Goal: Task Accomplishment & Management: Use online tool/utility

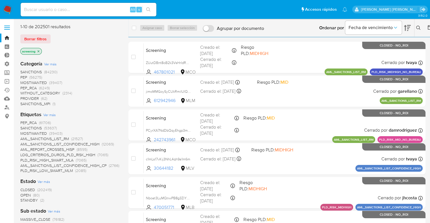
click at [310, 6] on ul "Pausado Ver notificaciones Alt s Accesos rápidos Presiona las siguientes teclas…" at bounding box center [184, 9] width 332 height 14
click at [308, 8] on ul "Pausado Ver notificaciones Alt s Accesos rápidos Presiona las siguientes teclas…" at bounding box center [184, 9] width 332 height 14
click at [52, 36] on div "Borrar filtros" at bounding box center [65, 38] width 90 height 9
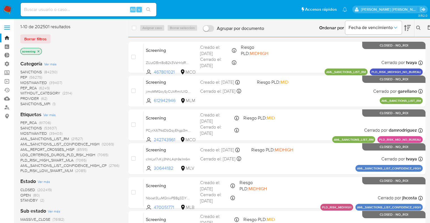
click at [53, 37] on div "Borrar filtros" at bounding box center [65, 38] width 90 height 9
click at [52, 36] on div "Borrar filtros" at bounding box center [65, 38] width 90 height 9
click at [53, 36] on div "Borrar filtros" at bounding box center [65, 38] width 90 height 9
click at [52, 37] on div "Borrar filtros" at bounding box center [65, 38] width 90 height 9
click at [301, 8] on ul "Pausado Ver notificaciones Alt s Accesos rápidos Presiona las siguientes teclas…" at bounding box center [184, 9] width 332 height 14
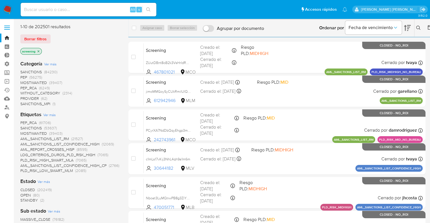
click at [313, 9] on ul "Pausado Ver notificaciones Alt s Accesos rápidos Presiona las siguientes teclas…" at bounding box center [184, 9] width 332 height 14
click at [53, 36] on div "Borrar filtros" at bounding box center [65, 38] width 90 height 9
click at [175, 9] on ul "Pausado Ver notificaciones Alt s Accesos rápidos Presiona las siguientes teclas…" at bounding box center [184, 9] width 332 height 14
click at [52, 37] on div "Borrar filtros" at bounding box center [65, 38] width 90 height 9
click at [53, 36] on div "Borrar filtros" at bounding box center [65, 38] width 90 height 9
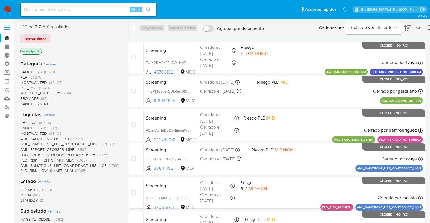
click at [75, 17] on div "Alt s" at bounding box center [89, 10] width 136 height 16
click at [303, 7] on ul "Pausado Ver notificaciones Alt s Accesos rápidos Presiona las siguientes teclas…" at bounding box center [184, 9] width 332 height 14
